Goal: Information Seeking & Learning: Learn about a topic

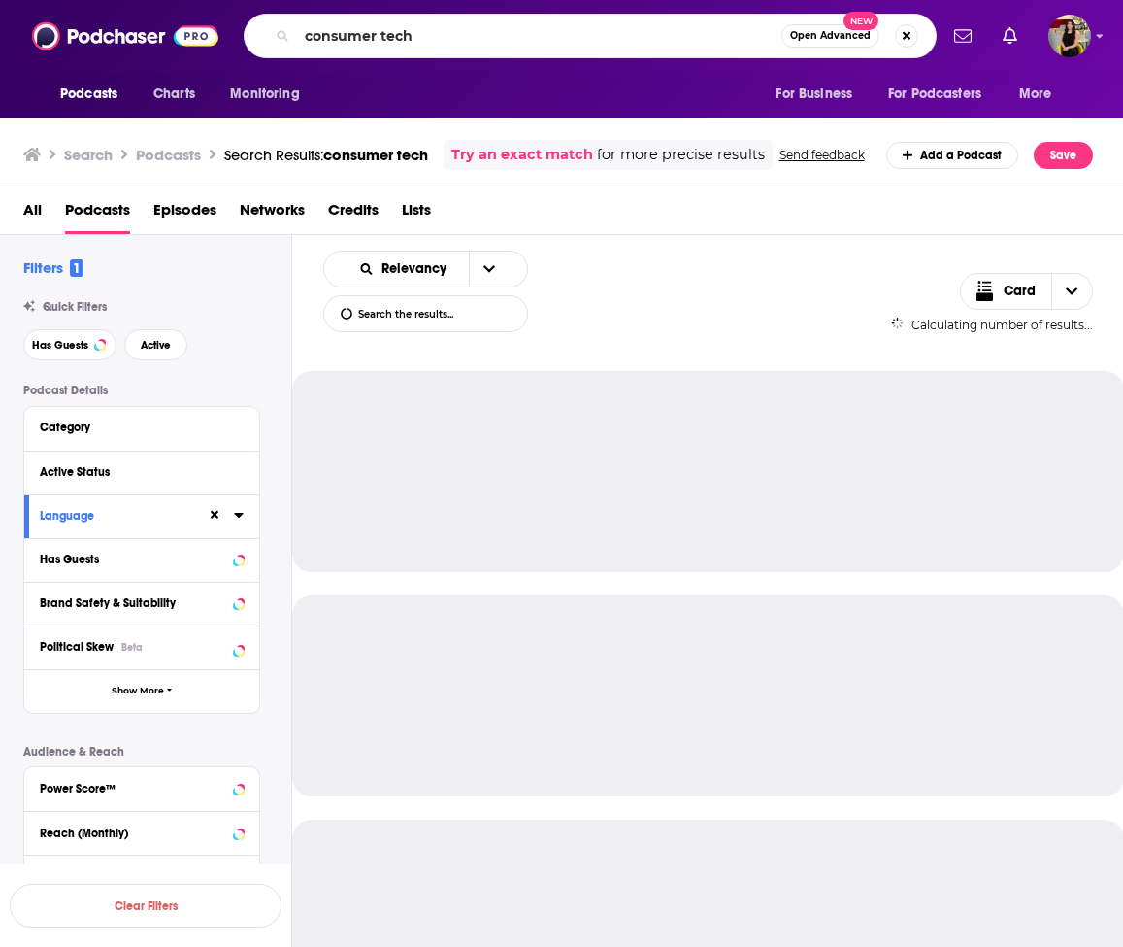
click at [441, 35] on input "consumer tech" at bounding box center [539, 35] width 484 height 31
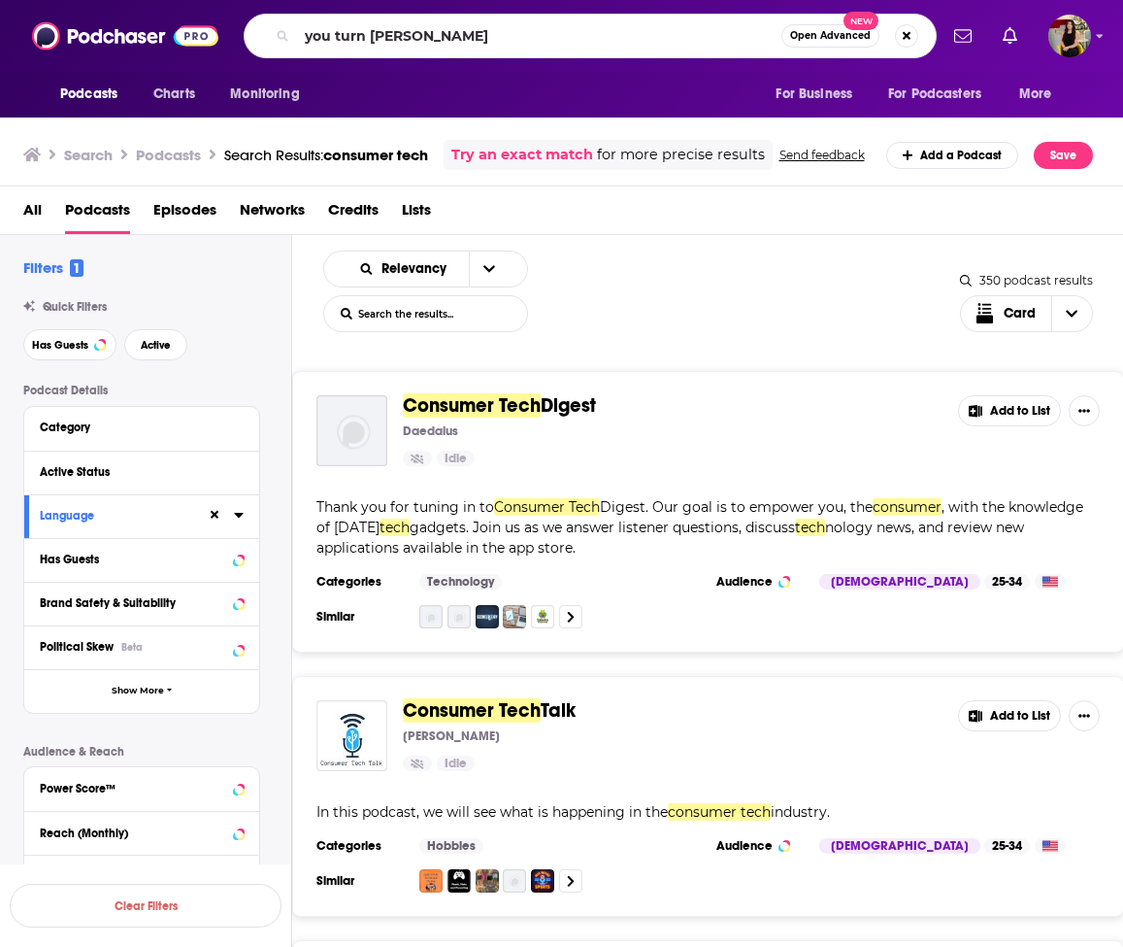
type input "you turn [PERSON_NAME]"
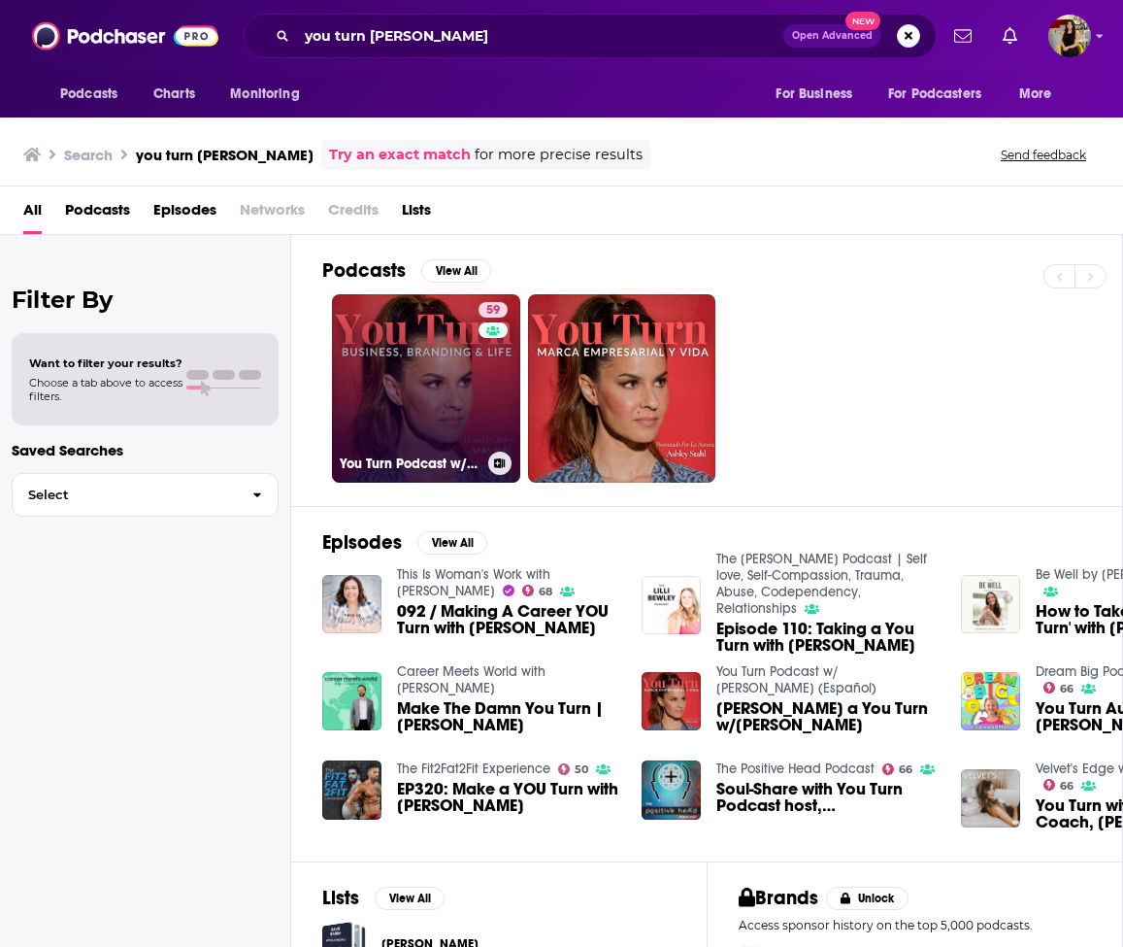
click at [439, 436] on link "59 You Turn Podcast w/ [PERSON_NAME]" at bounding box center [426, 388] width 188 height 188
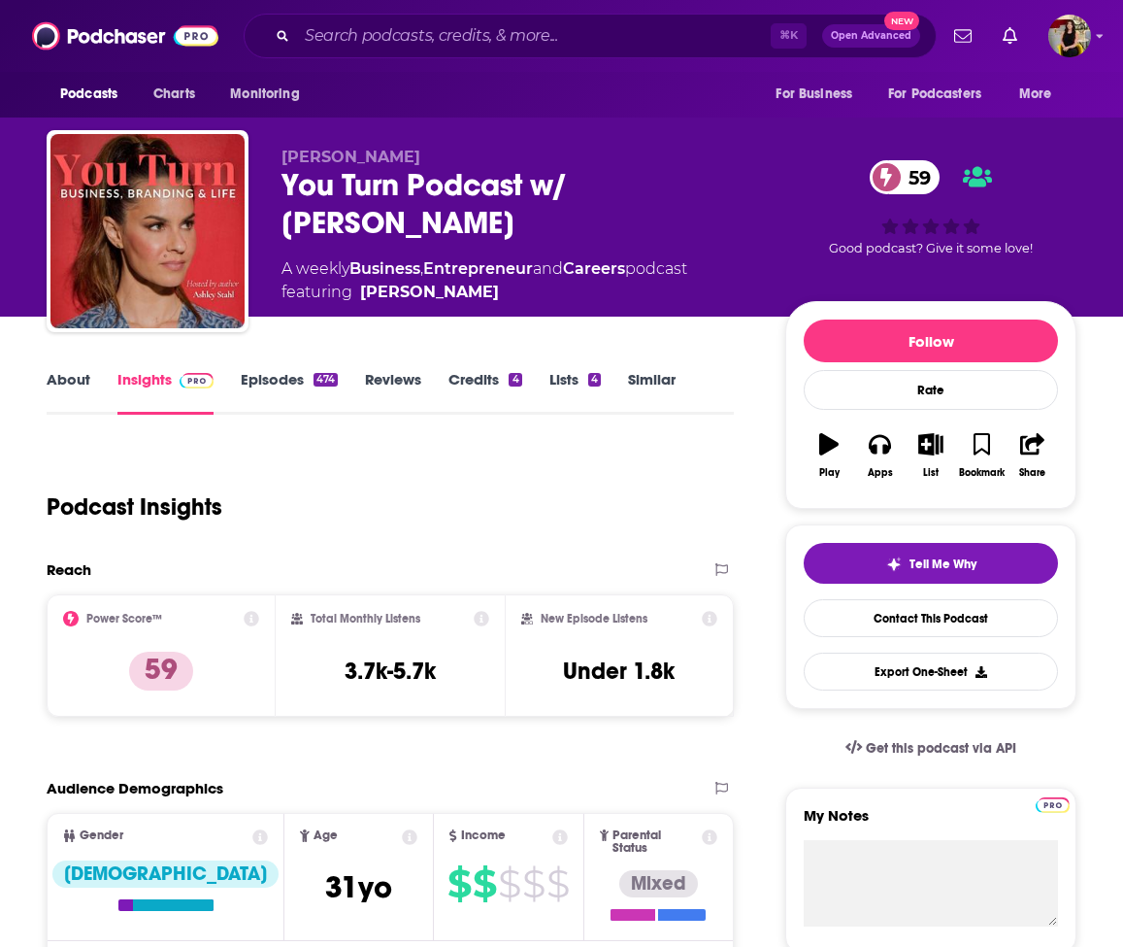
click at [274, 373] on link "Episodes 474" at bounding box center [289, 392] width 97 height 45
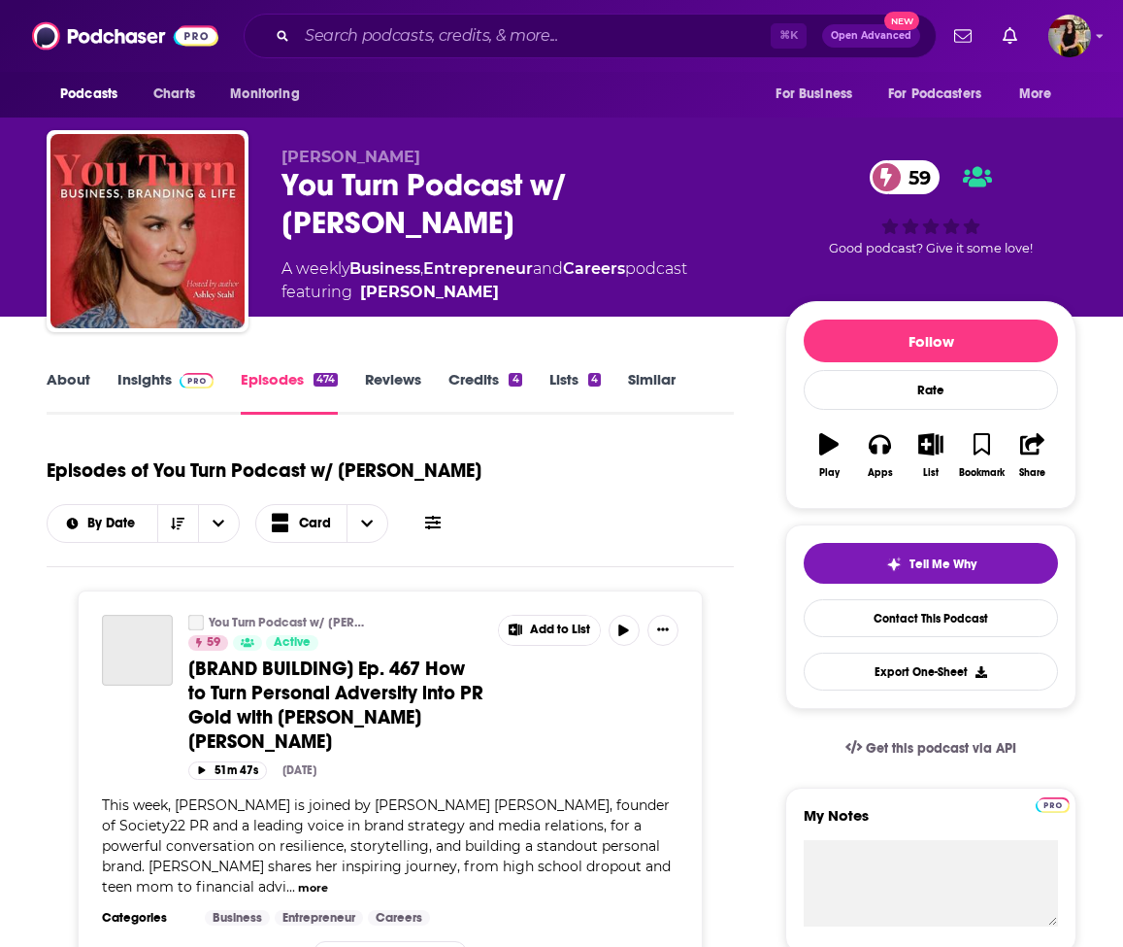
scroll to position [287, 0]
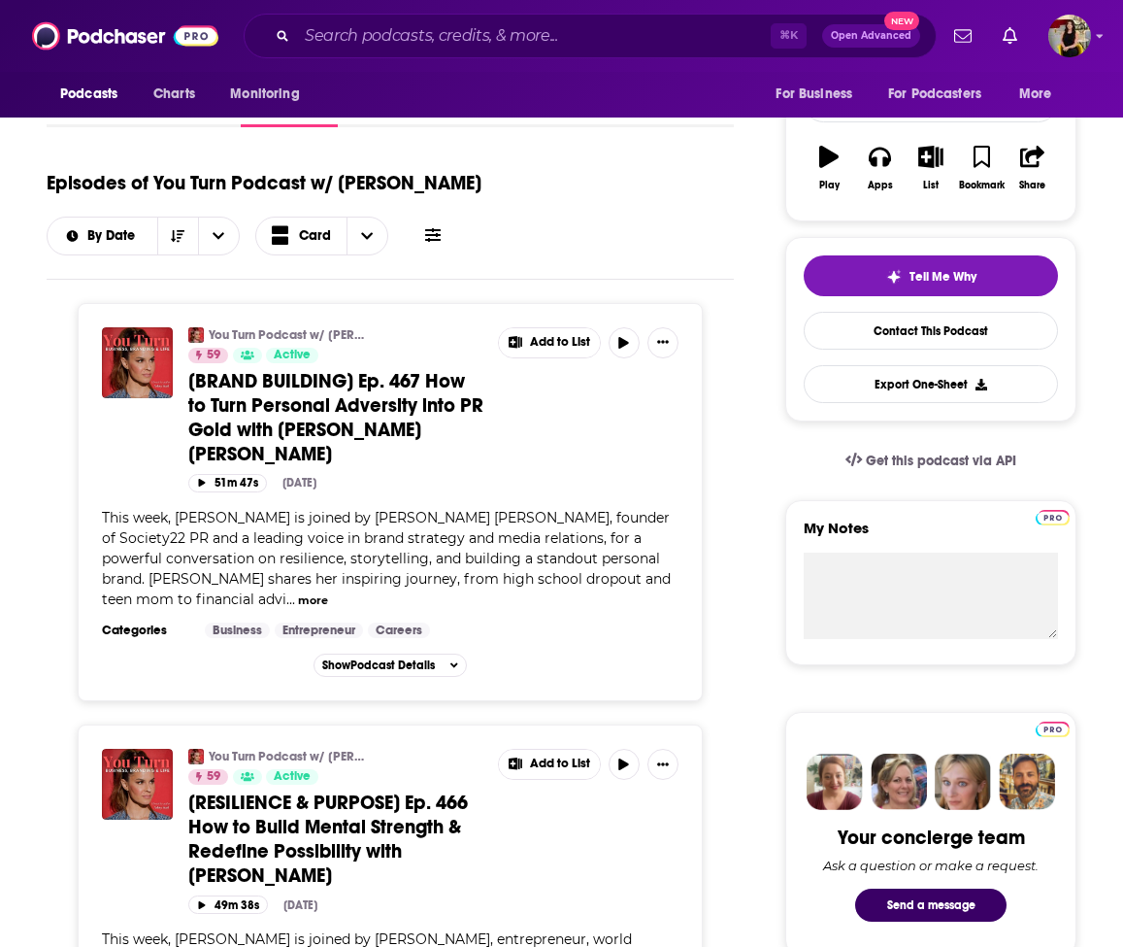
click at [281, 377] on span "[BRAND BUILDING] Ep. 467 How to Turn Personal Adversity into PR Gold with [PERS…" at bounding box center [335, 417] width 295 height 97
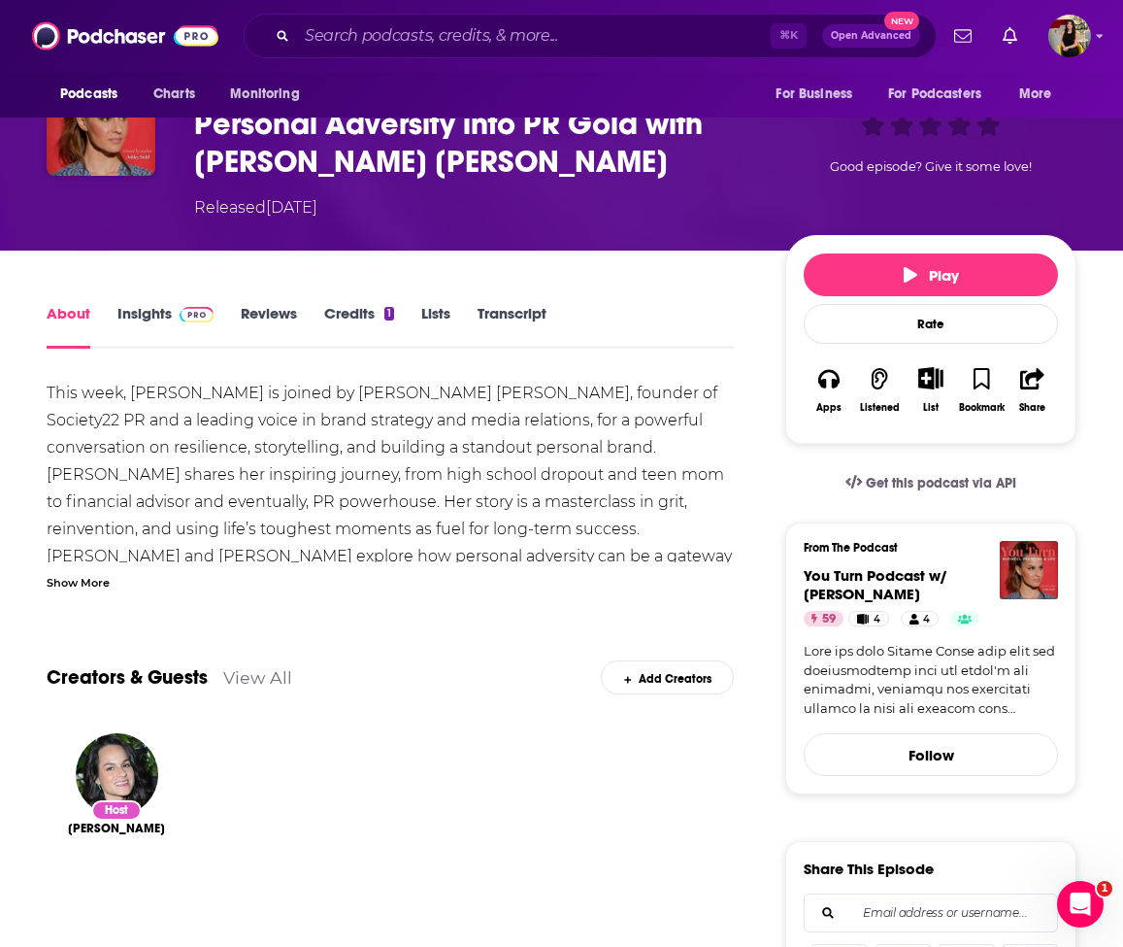
click at [135, 308] on link "Insights" at bounding box center [165, 326] width 96 height 45
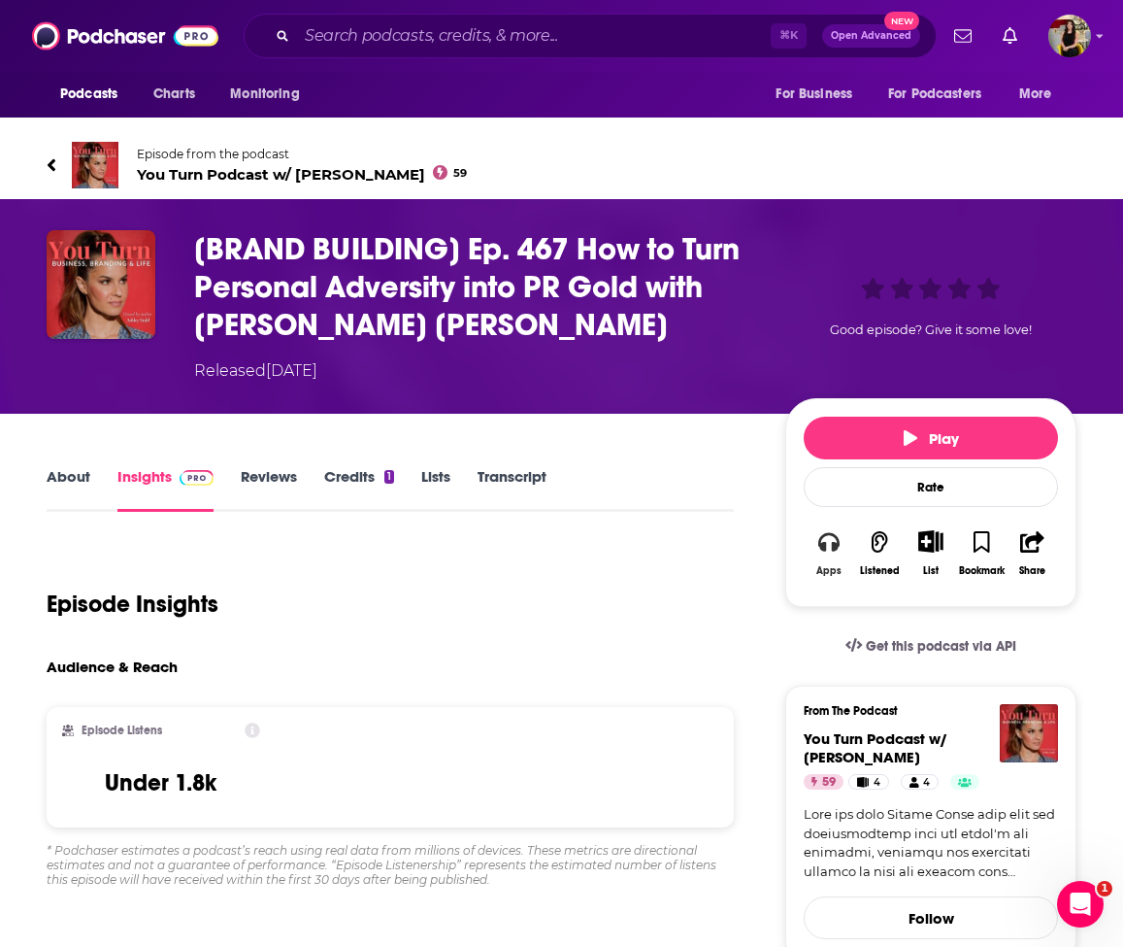
click at [836, 547] on icon "button" at bounding box center [828, 541] width 21 height 19
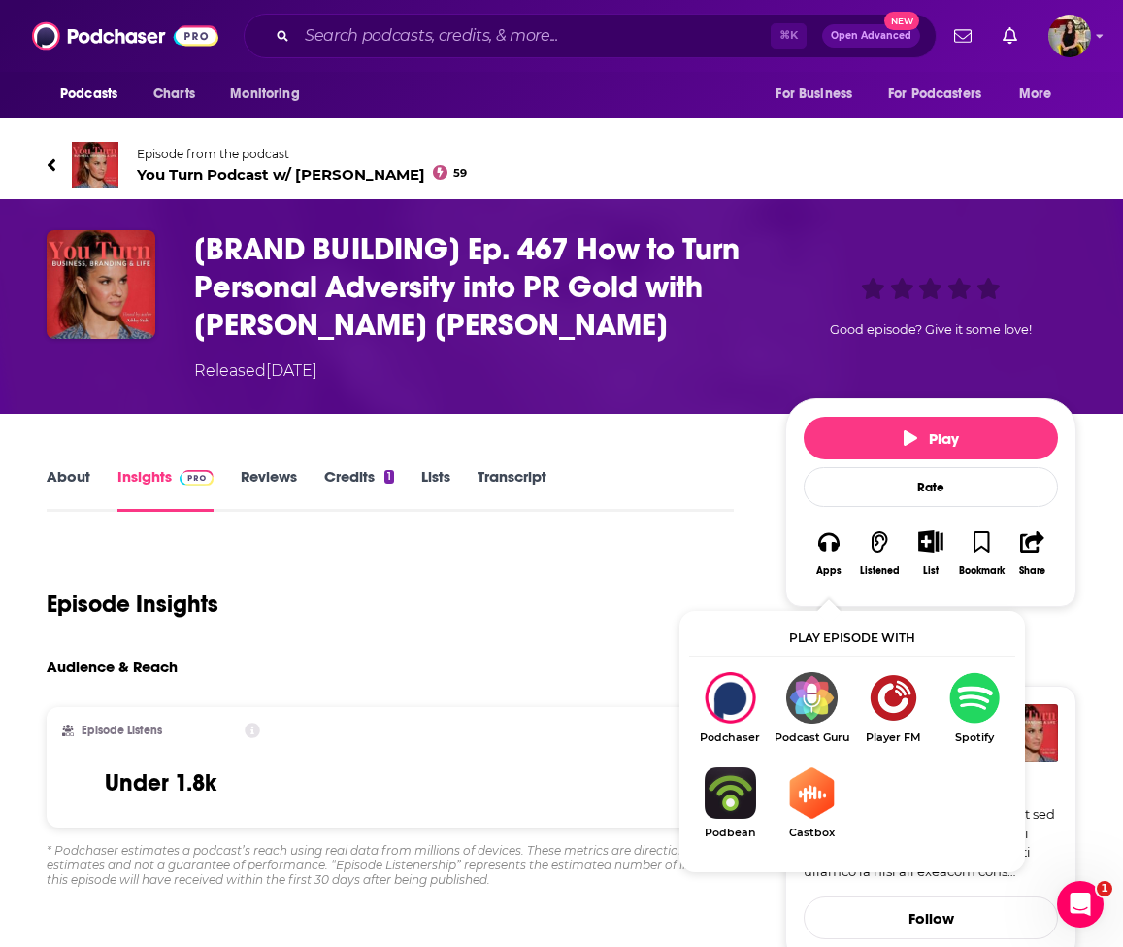
click at [801, 703] on img "Show Listen On dropdown" at bounding box center [812, 697] width 82 height 51
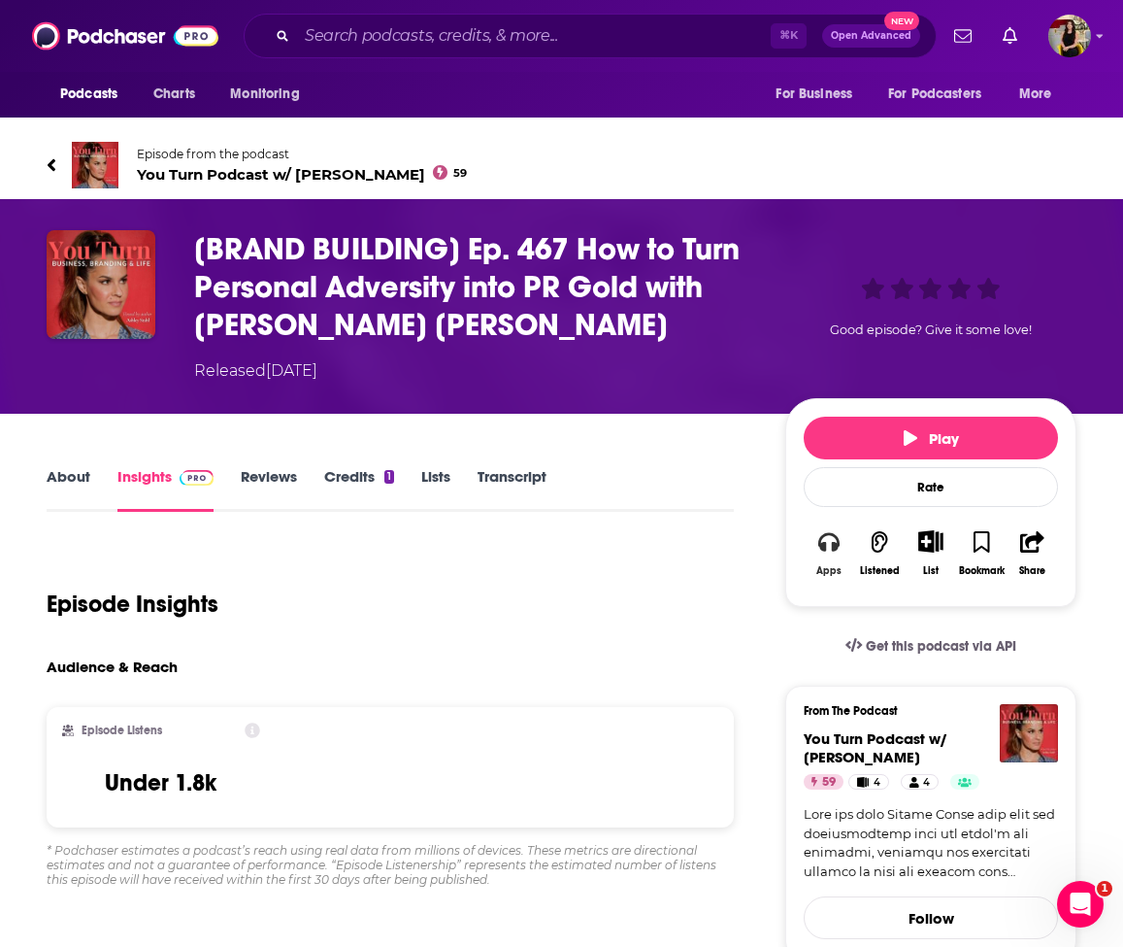
click at [821, 544] on icon "button" at bounding box center [828, 541] width 21 height 19
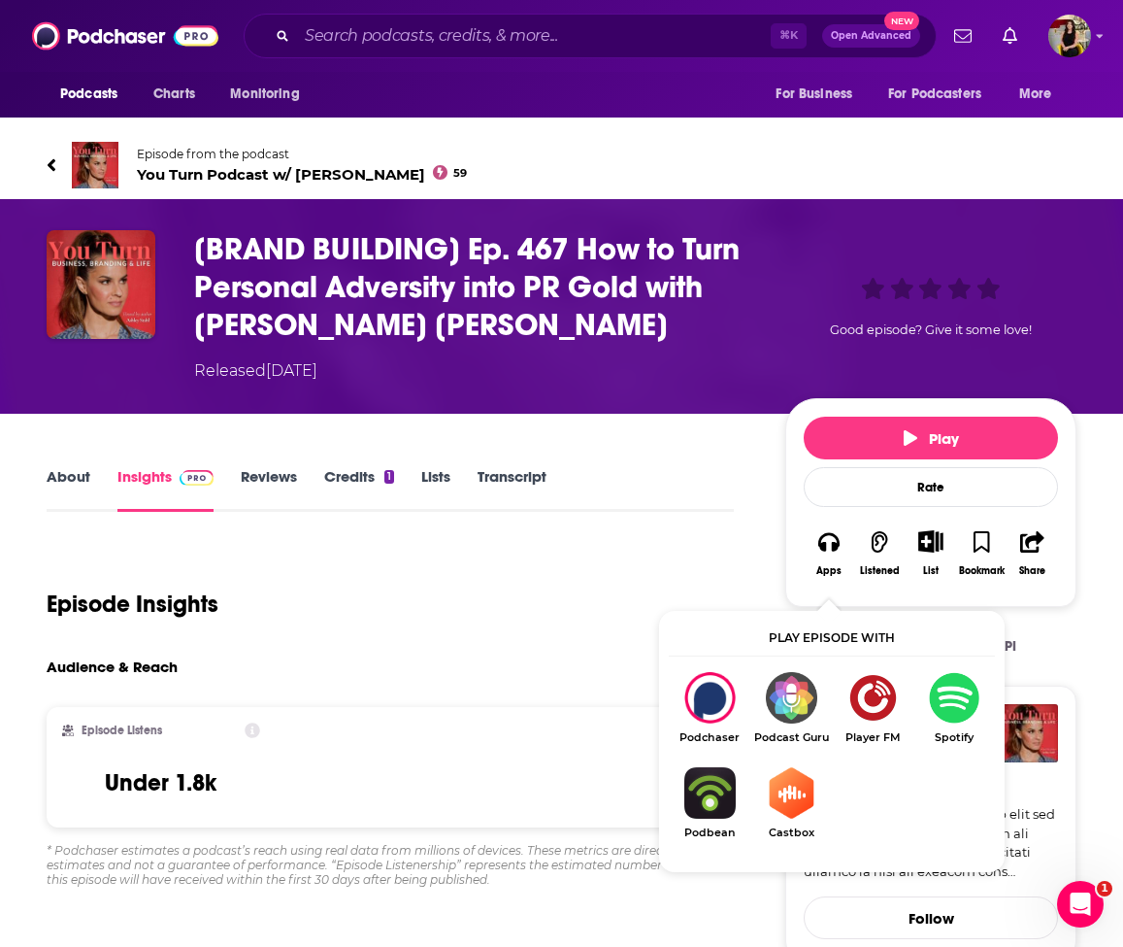
click at [878, 696] on img "Show Listen On dropdown" at bounding box center [873, 697] width 82 height 51
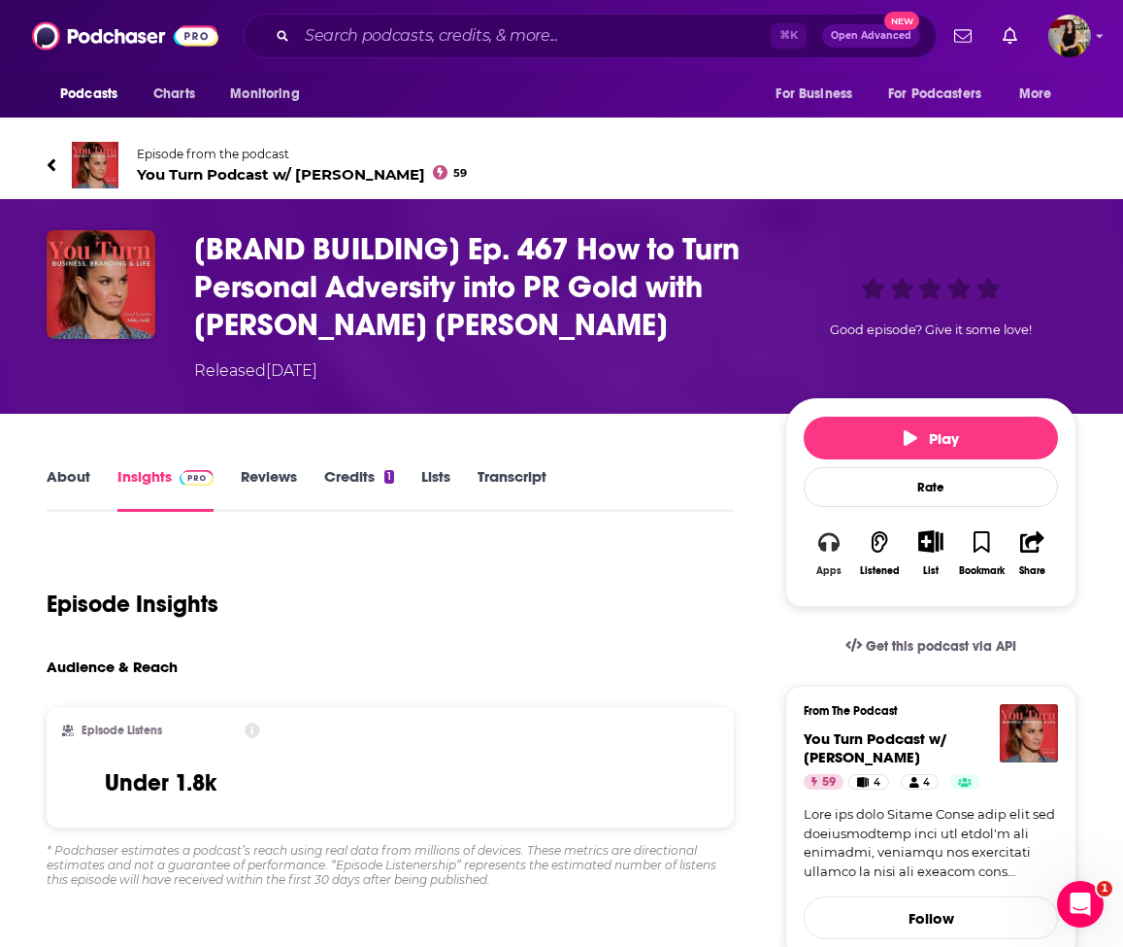
click at [817, 545] on button "Apps" at bounding box center [829, 552] width 50 height 71
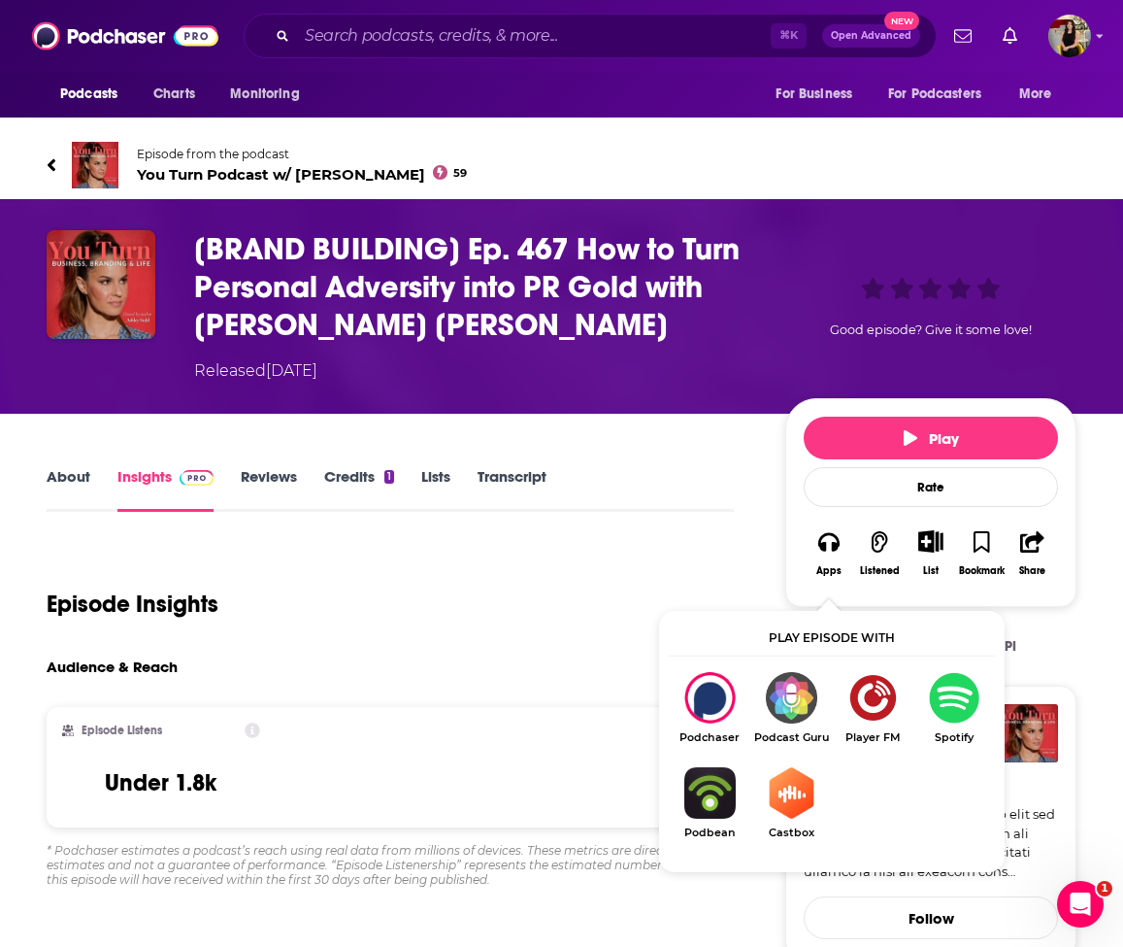
click at [711, 796] on img "Show Listen On dropdown" at bounding box center [710, 792] width 82 height 51
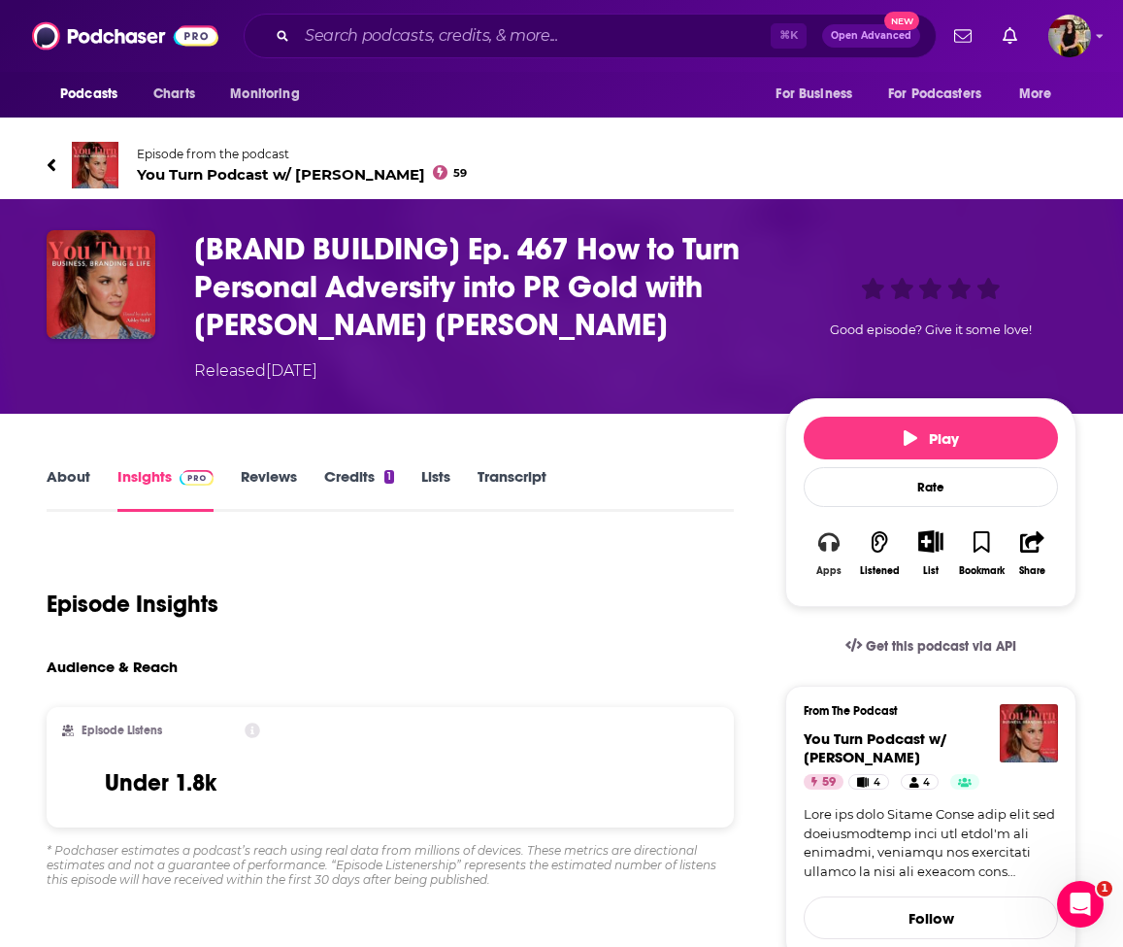
click at [835, 553] on button "Apps" at bounding box center [829, 552] width 50 height 71
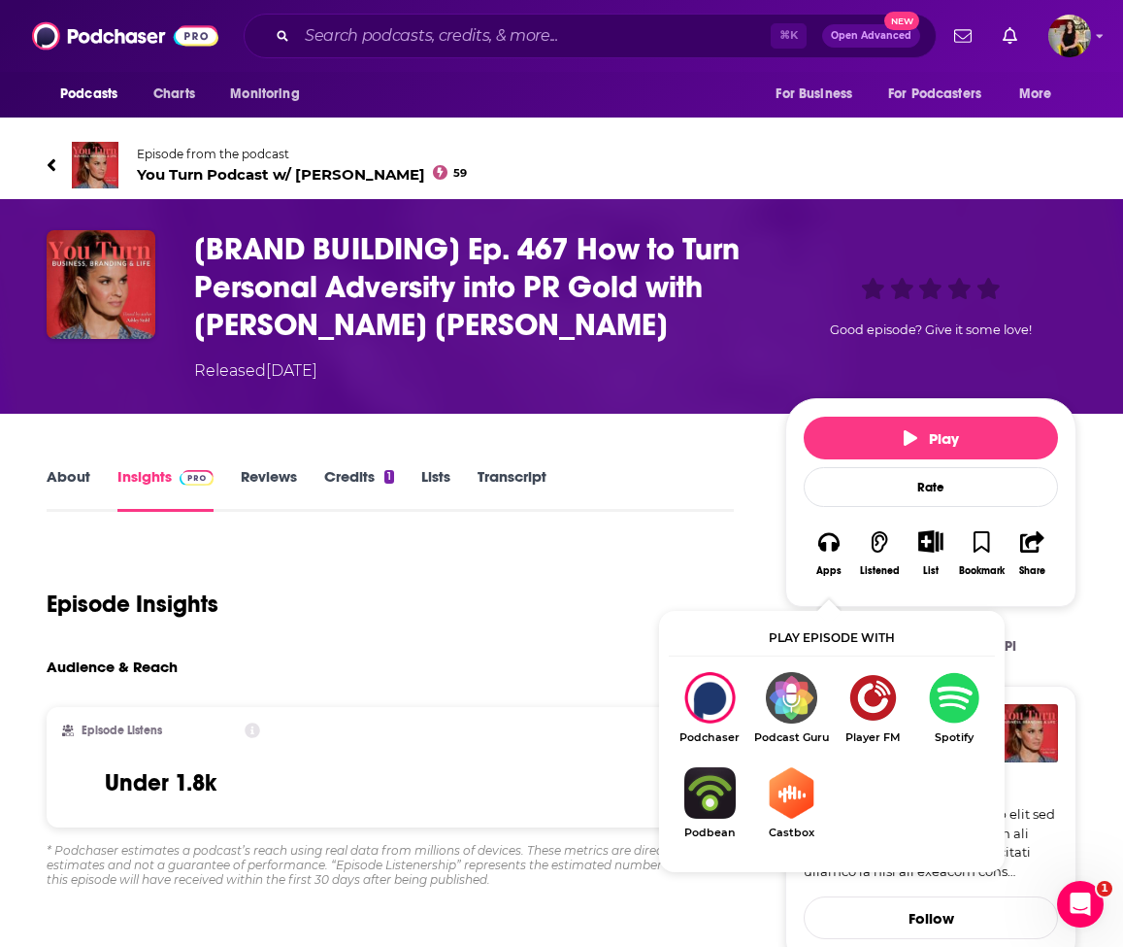
click at [792, 808] on img "Show Listen On dropdown" at bounding box center [792, 792] width 82 height 51
